Goal: Check status: Check status

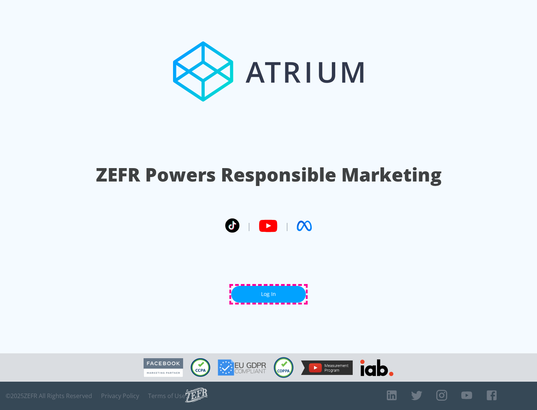
click at [268, 294] on link "Log In" at bounding box center [268, 294] width 75 height 17
